Goal: Information Seeking & Learning: Understand process/instructions

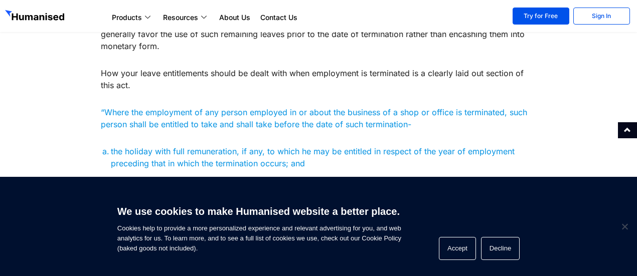
scroll to position [551, 0]
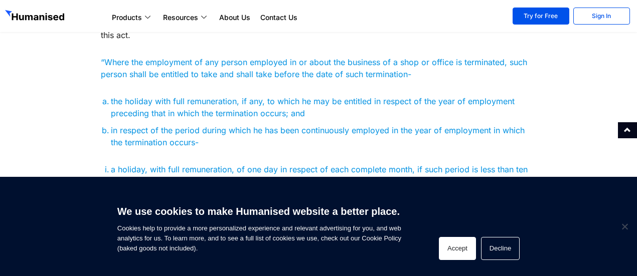
click at [459, 248] on button "Accept" at bounding box center [457, 248] width 37 height 23
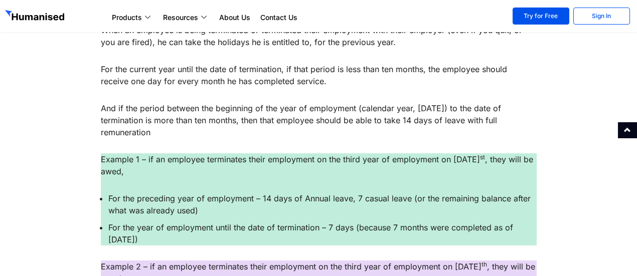
scroll to position [802, 0]
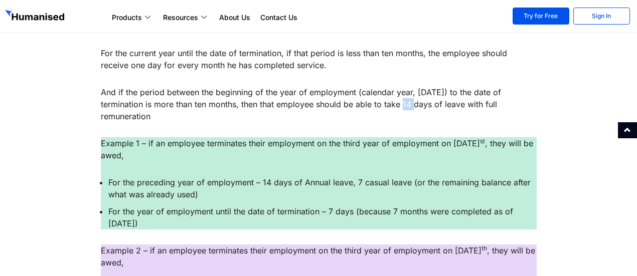
drag, startPoint x: 401, startPoint y: 103, endPoint x: 412, endPoint y: 105, distance: 10.7
click at [412, 105] on p "And if the period between the beginning of the year of employment (calendar yea…" at bounding box center [319, 104] width 436 height 36
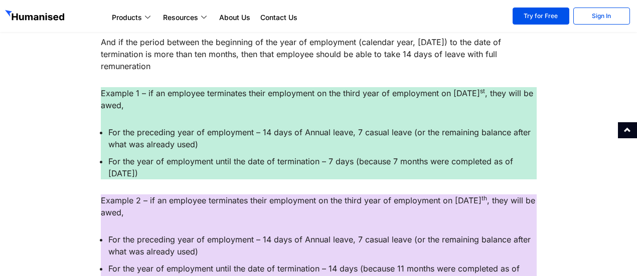
scroll to position [902, 0]
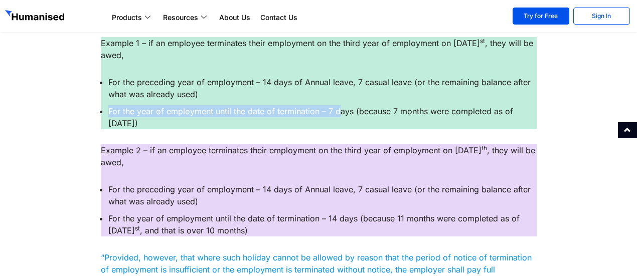
drag, startPoint x: 104, startPoint y: 110, endPoint x: 340, endPoint y: 113, distance: 235.7
click at [340, 113] on ul "For the preceding year of employment – 14 days of Annual leave, 7 casual leave …" at bounding box center [319, 102] width 436 height 53
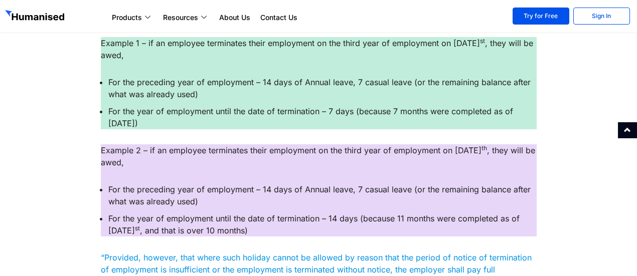
click at [229, 119] on li "For the year of employment until the date of termination – 7 days (because 7 mo…" at bounding box center [322, 117] width 428 height 24
drag, startPoint x: 127, startPoint y: 122, endPoint x: 121, endPoint y: 116, distance: 8.9
click at [105, 113] on ul "For the preceding year of employment – 14 days of Annual leave, 7 casual leave …" at bounding box center [319, 102] width 436 height 53
click at [291, 122] on li "For the year of employment until the date of termination – 7 days (because 7 mo…" at bounding box center [322, 117] width 428 height 24
drag, startPoint x: 514, startPoint y: 111, endPoint x: 513, endPoint y: 119, distance: 7.5
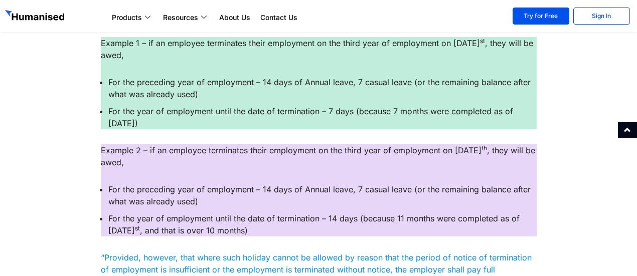
click at [513, 119] on li "For the year of employment until the date of termination – 7 days (because 7 mo…" at bounding box center [322, 117] width 428 height 24
drag, startPoint x: 329, startPoint y: 107, endPoint x: 352, endPoint y: 113, distance: 23.8
click at [352, 113] on li "For the year of employment until the date of termination – 7 days (because 7 mo…" at bounding box center [322, 117] width 428 height 24
drag, startPoint x: 358, startPoint y: 112, endPoint x: 357, endPoint y: 118, distance: 6.1
click at [357, 118] on li "For the year of employment until the date of termination – 7 days (because 7 mo…" at bounding box center [322, 117] width 428 height 24
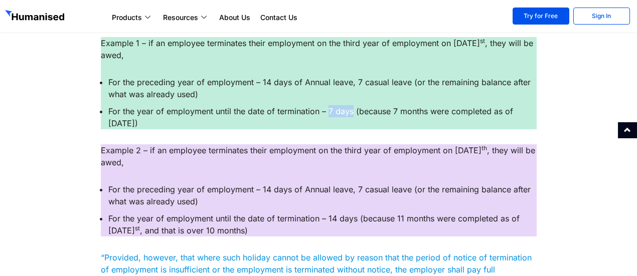
click at [357, 120] on li "For the year of employment until the date of termination – 7 days (because 7 mo…" at bounding box center [322, 117] width 428 height 24
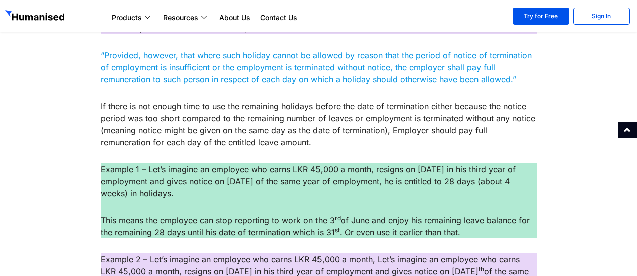
scroll to position [1103, 0]
